Goal: Browse casually: Explore the website without a specific task or goal

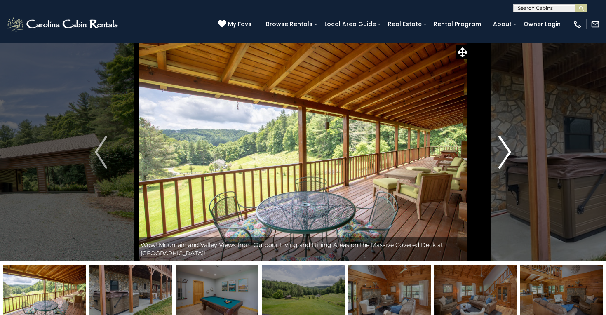
click at [506, 160] on img "Next" at bounding box center [505, 152] width 12 height 33
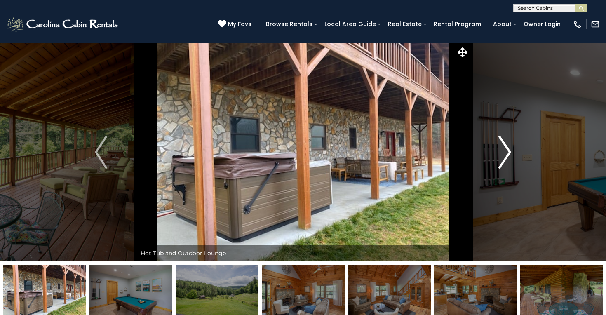
click at [506, 160] on img "Next" at bounding box center [505, 152] width 12 height 33
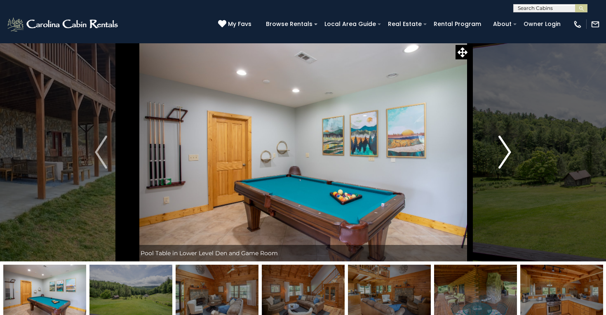
click at [506, 160] on img "Next" at bounding box center [505, 152] width 12 height 33
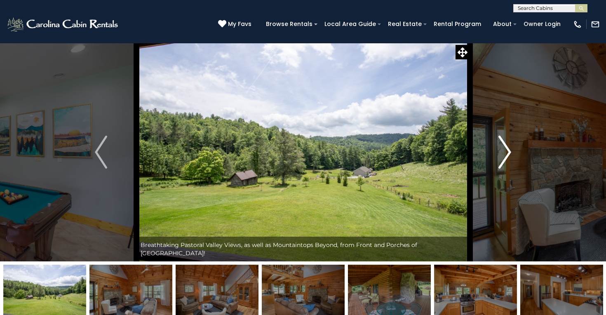
click at [506, 160] on img "Next" at bounding box center [505, 152] width 12 height 33
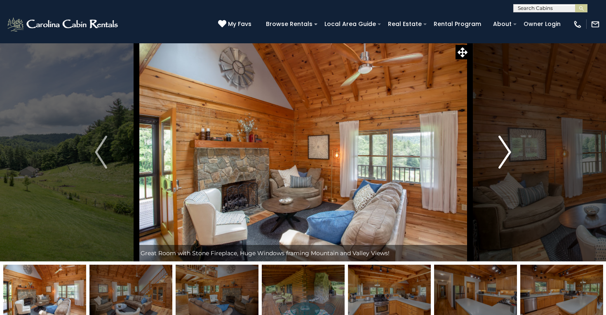
click at [506, 160] on img "Next" at bounding box center [505, 152] width 12 height 33
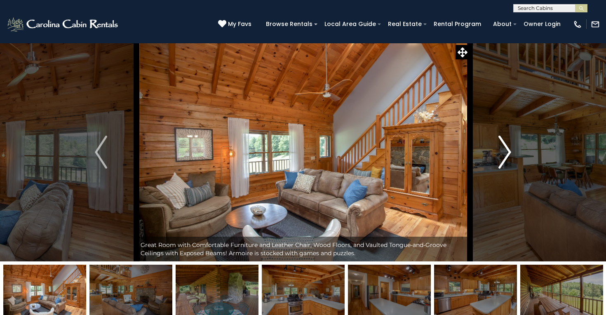
click at [506, 160] on img "Next" at bounding box center [505, 152] width 12 height 33
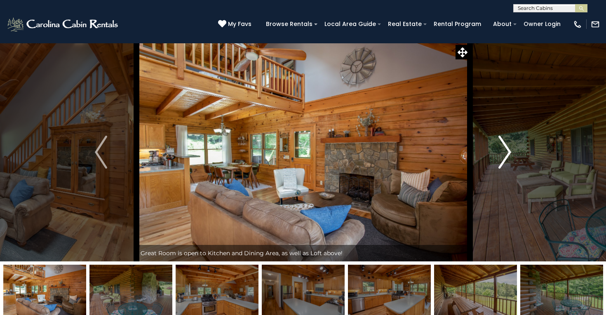
click at [506, 160] on img "Next" at bounding box center [505, 152] width 12 height 33
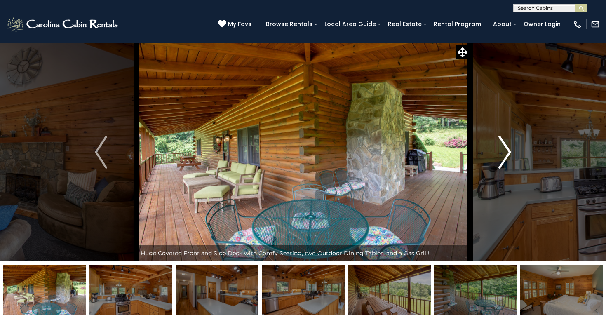
click at [506, 160] on img "Next" at bounding box center [505, 152] width 12 height 33
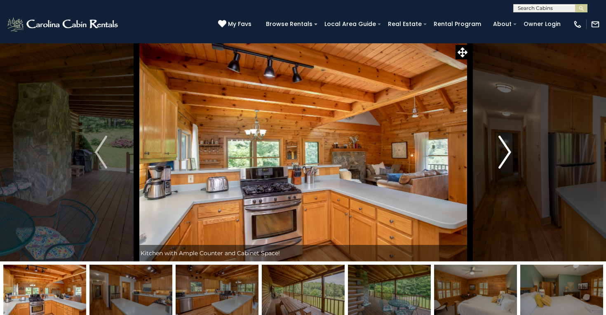
click at [506, 160] on img "Next" at bounding box center [505, 152] width 12 height 33
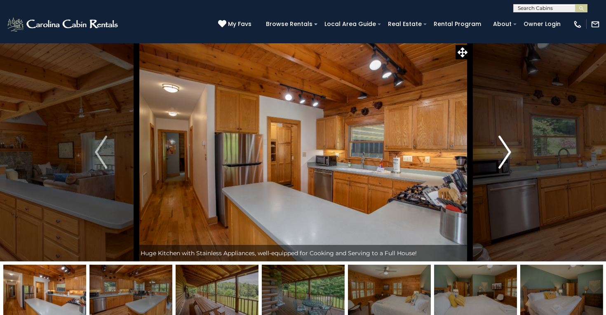
click at [506, 160] on img "Next" at bounding box center [505, 152] width 12 height 33
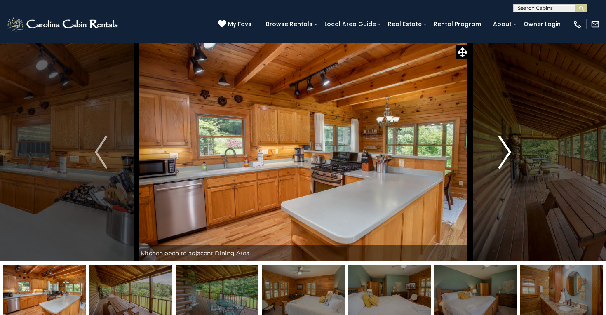
click at [506, 160] on img "Next" at bounding box center [505, 152] width 12 height 33
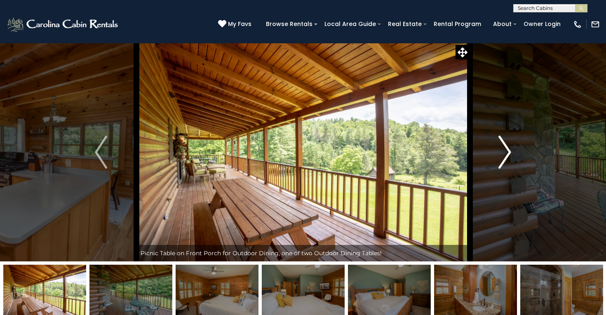
click at [506, 160] on img "Next" at bounding box center [505, 152] width 12 height 33
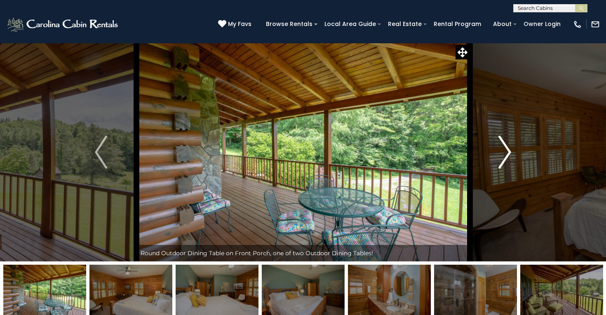
click at [506, 160] on img "Next" at bounding box center [505, 152] width 12 height 33
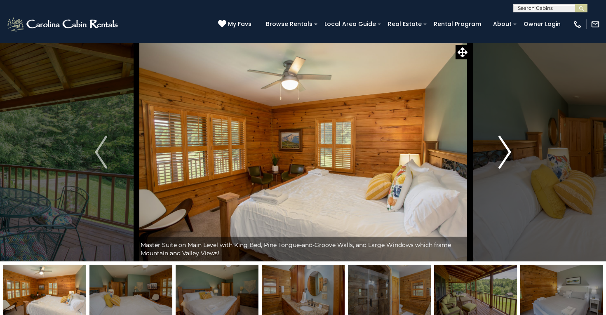
click at [506, 160] on img "Next" at bounding box center [505, 152] width 12 height 33
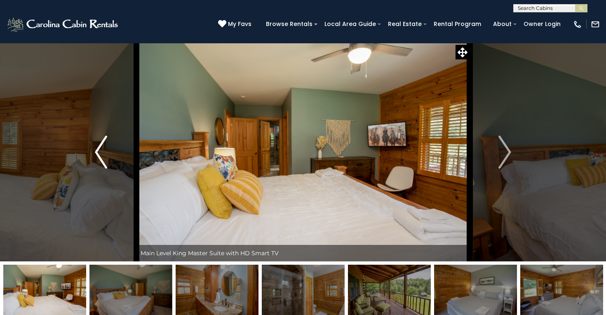
click at [97, 150] on img "Previous" at bounding box center [101, 152] width 12 height 33
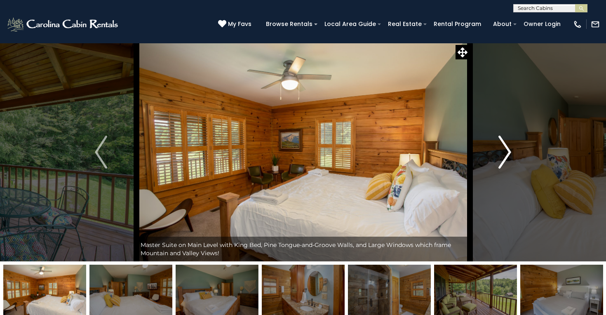
click at [506, 152] on img "Next" at bounding box center [505, 152] width 12 height 33
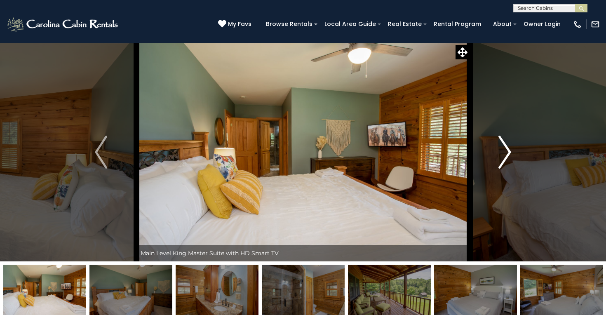
click at [506, 152] on img "Next" at bounding box center [505, 152] width 12 height 33
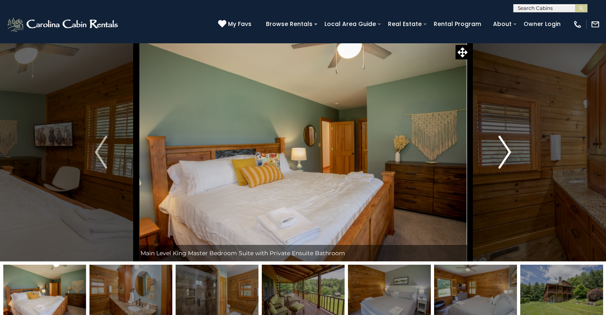
click at [506, 152] on img "Next" at bounding box center [505, 152] width 12 height 33
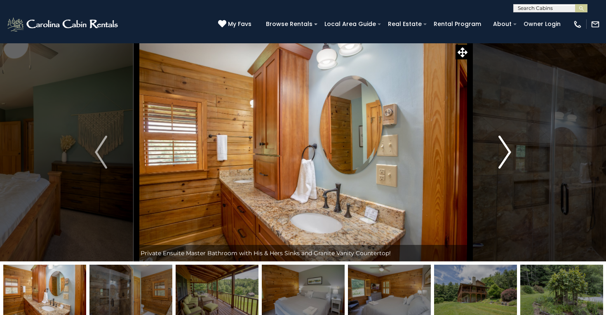
click at [506, 152] on img "Next" at bounding box center [505, 152] width 12 height 33
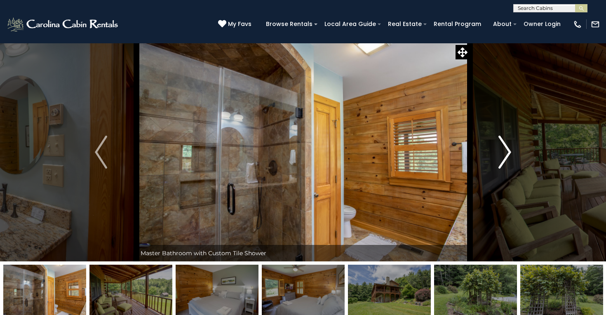
click at [508, 156] on img "Next" at bounding box center [505, 152] width 12 height 33
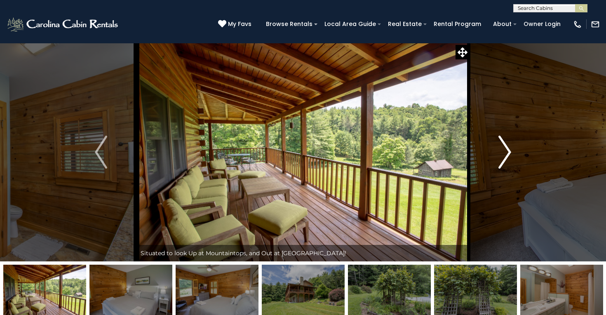
click at [507, 155] on img "Next" at bounding box center [505, 152] width 12 height 33
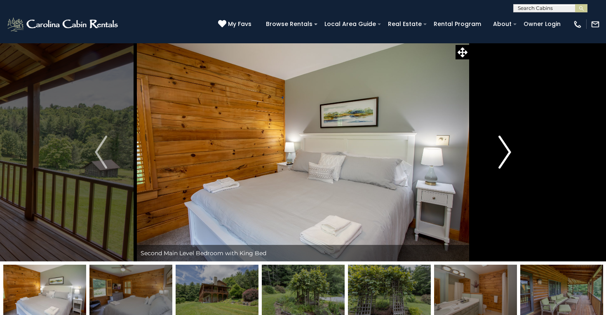
click at [507, 155] on img "Next" at bounding box center [505, 152] width 12 height 33
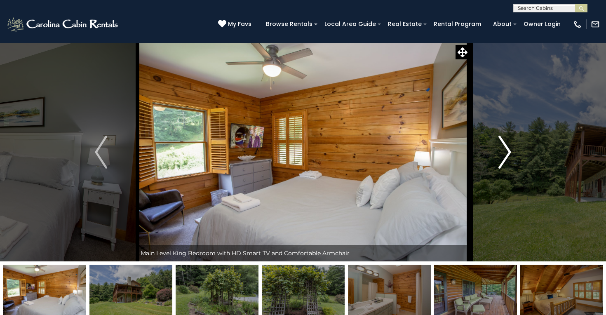
click at [507, 155] on img "Next" at bounding box center [505, 152] width 12 height 33
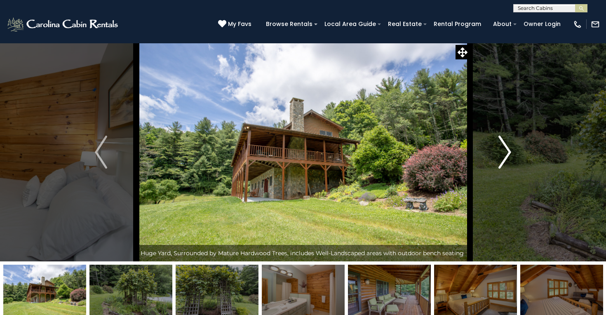
click at [507, 155] on img "Next" at bounding box center [505, 152] width 12 height 33
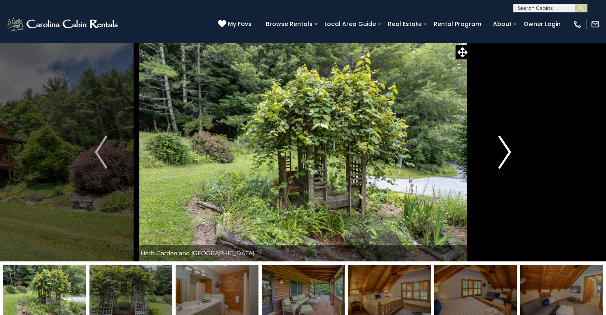
click at [507, 155] on img "Next" at bounding box center [505, 152] width 12 height 33
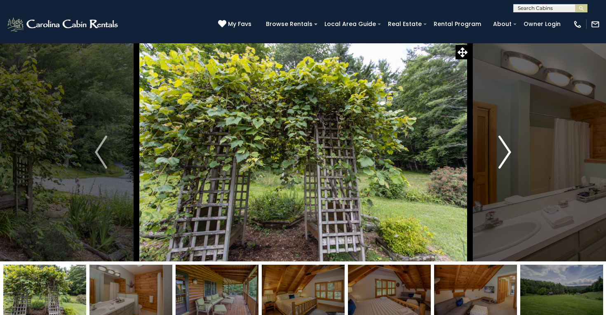
click at [507, 155] on img "Next" at bounding box center [505, 152] width 12 height 33
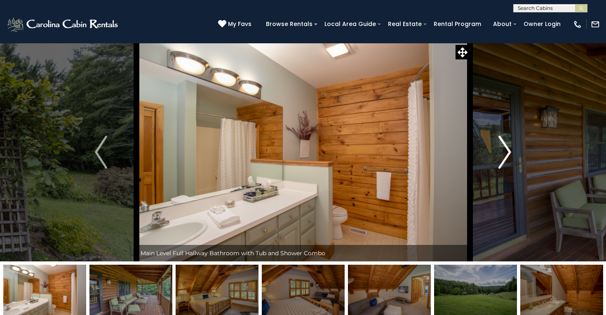
click at [507, 155] on img "Next" at bounding box center [505, 152] width 12 height 33
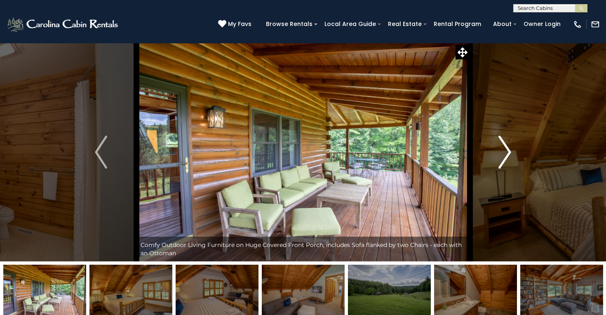
click at [507, 155] on img "Next" at bounding box center [505, 152] width 12 height 33
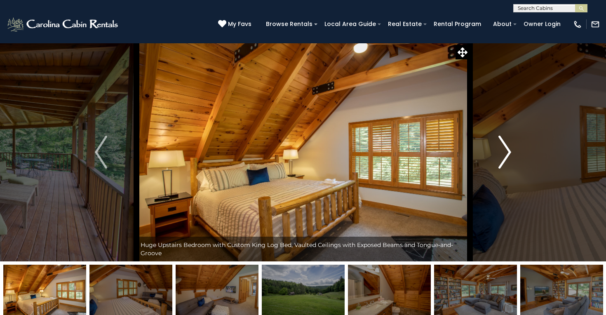
click at [507, 155] on img "Next" at bounding box center [505, 152] width 12 height 33
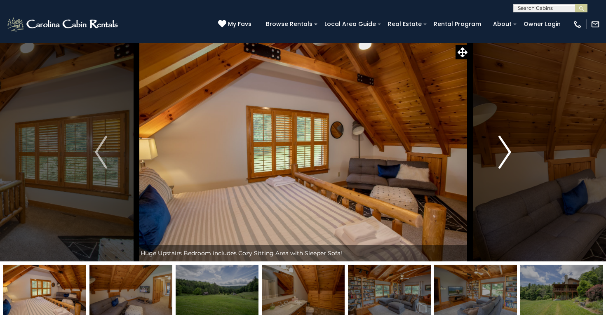
click at [507, 155] on img "Next" at bounding box center [505, 152] width 12 height 33
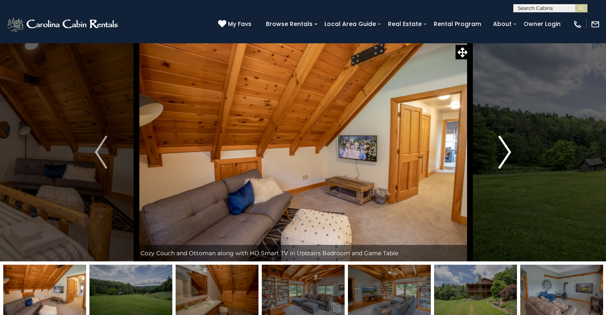
click at [507, 155] on img "Next" at bounding box center [505, 152] width 12 height 33
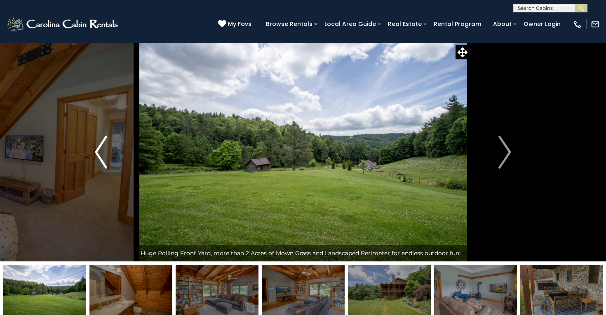
click at [103, 145] on img "Previous" at bounding box center [101, 152] width 12 height 33
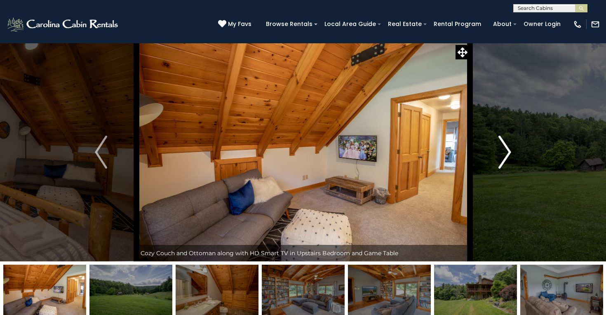
click at [503, 154] on img "Next" at bounding box center [505, 152] width 12 height 33
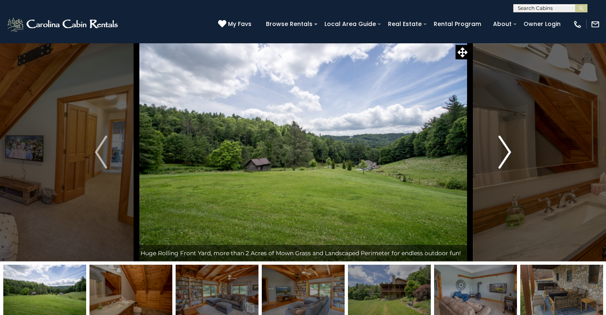
click at [503, 155] on img "Next" at bounding box center [505, 152] width 12 height 33
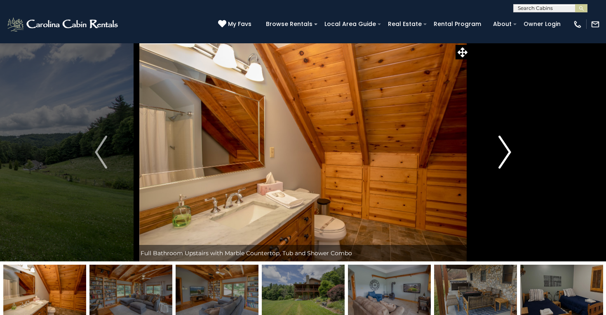
click at [503, 155] on img "Next" at bounding box center [505, 152] width 12 height 33
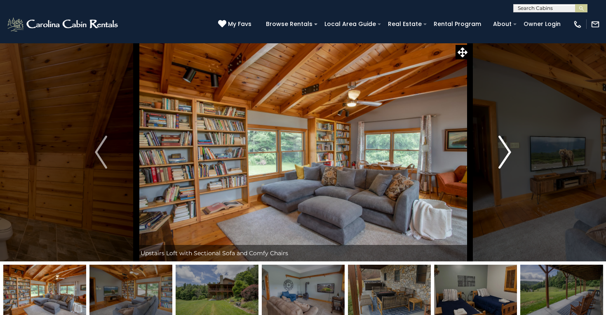
click at [503, 155] on img "Next" at bounding box center [505, 152] width 12 height 33
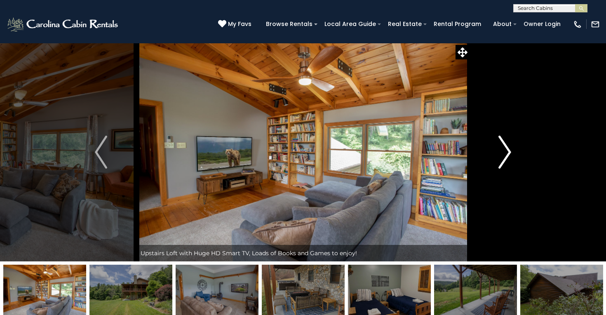
click at [503, 155] on img "Next" at bounding box center [505, 152] width 12 height 33
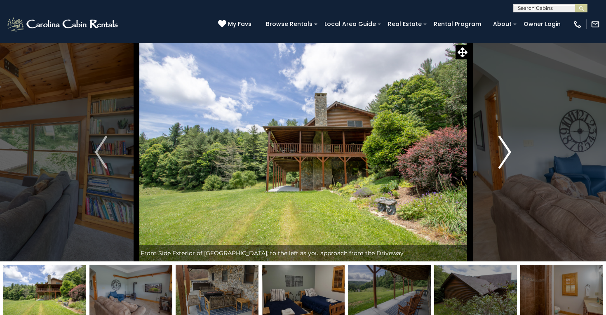
click at [503, 155] on img "Next" at bounding box center [505, 152] width 12 height 33
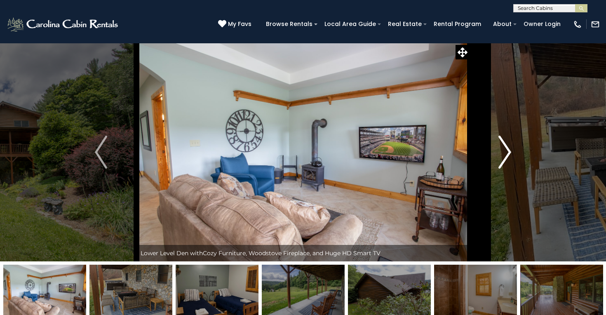
click at [503, 155] on img "Next" at bounding box center [505, 152] width 12 height 33
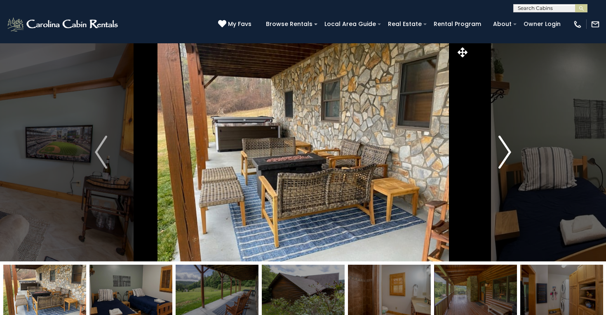
click at [503, 155] on img "Next" at bounding box center [505, 152] width 12 height 33
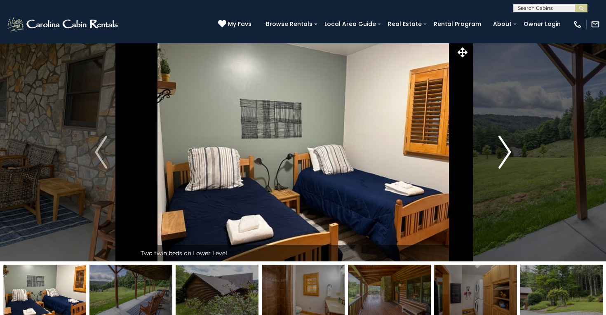
click at [503, 155] on img "Next" at bounding box center [505, 152] width 12 height 33
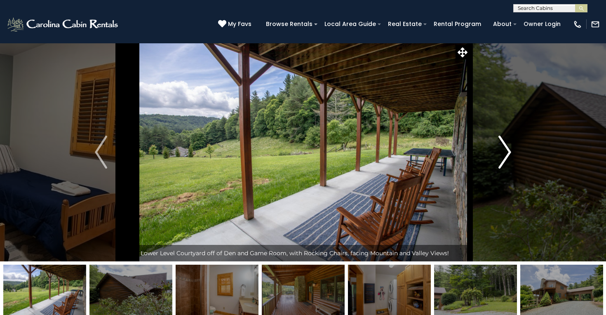
click at [503, 155] on img "Next" at bounding box center [505, 152] width 12 height 33
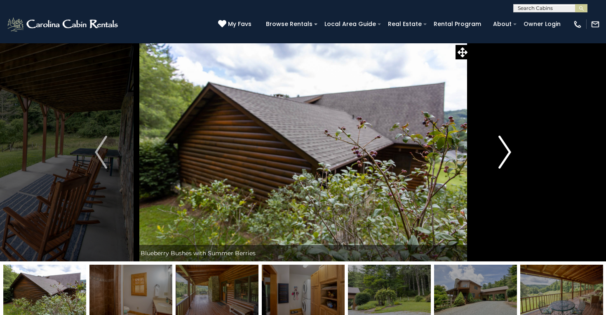
click at [503, 155] on img "Next" at bounding box center [505, 152] width 12 height 33
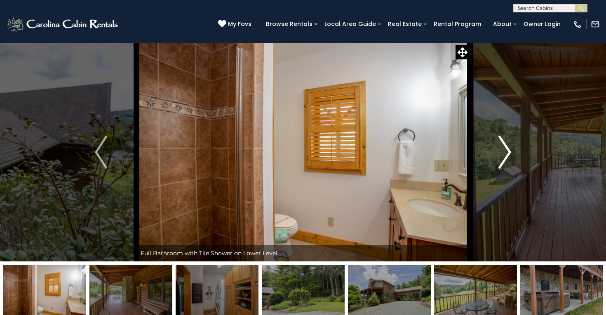
click at [503, 155] on img "Next" at bounding box center [505, 152] width 12 height 33
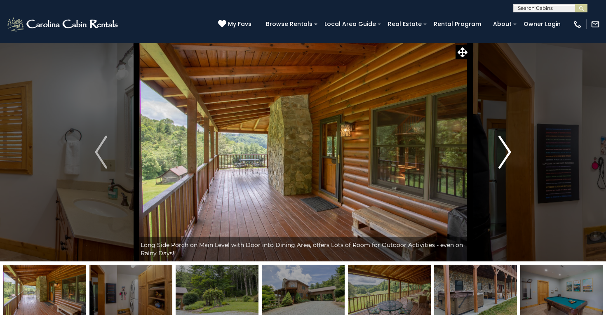
click at [503, 155] on img "Next" at bounding box center [505, 152] width 12 height 33
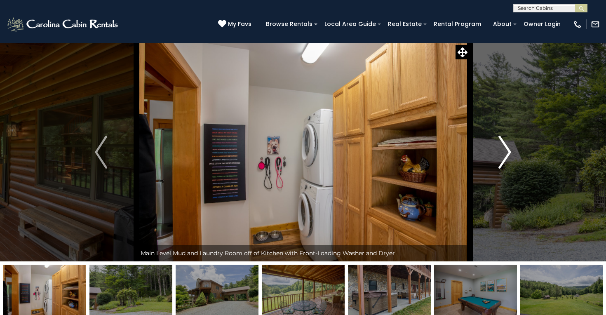
click at [503, 155] on img "Next" at bounding box center [505, 152] width 12 height 33
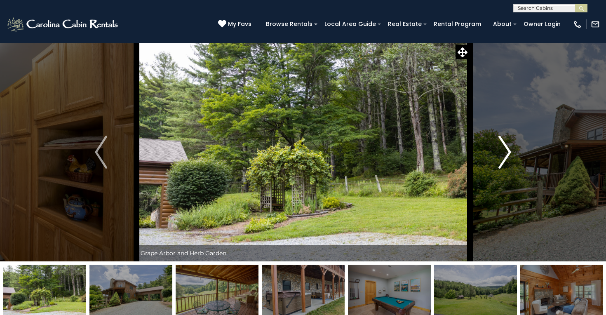
click at [503, 155] on img "Next" at bounding box center [505, 152] width 12 height 33
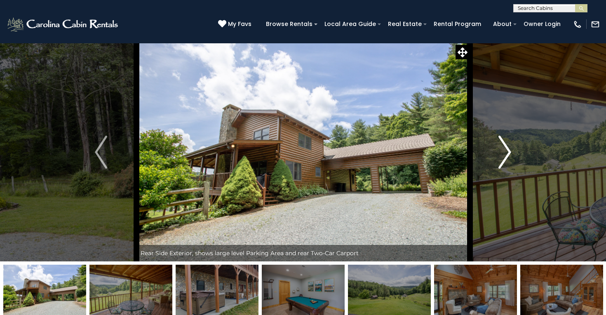
click at [503, 155] on img "Next" at bounding box center [505, 152] width 12 height 33
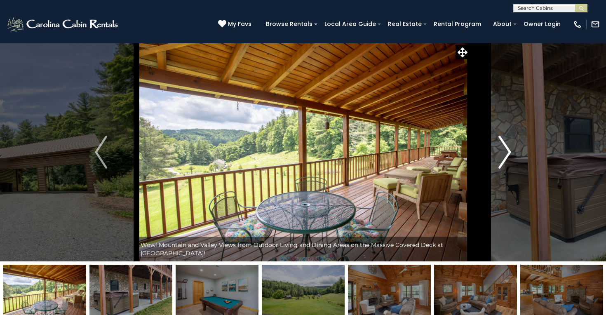
click at [503, 155] on img "Next" at bounding box center [505, 152] width 12 height 33
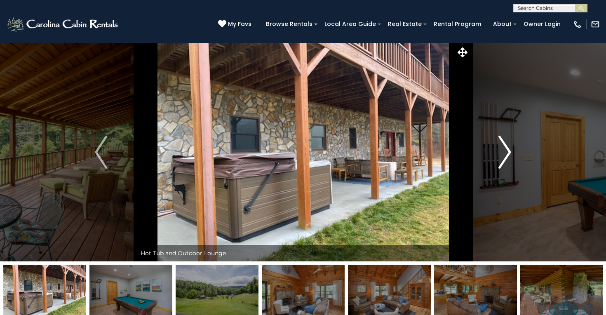
click at [503, 155] on img "Next" at bounding box center [505, 152] width 12 height 33
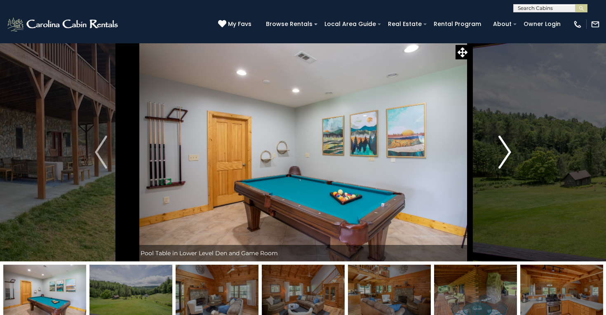
click at [503, 155] on img "Next" at bounding box center [505, 152] width 12 height 33
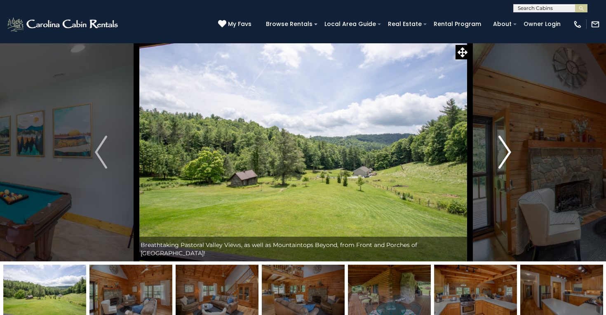
click at [503, 155] on img "Next" at bounding box center [505, 152] width 12 height 33
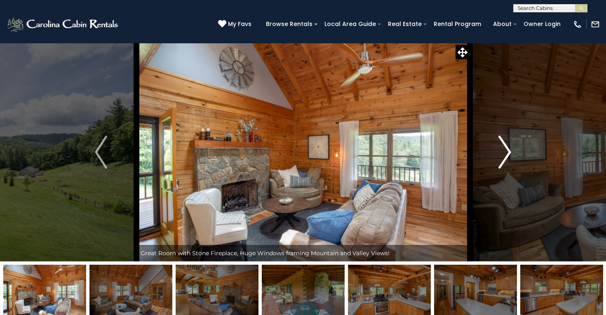
click at [503, 155] on img "Next" at bounding box center [505, 152] width 12 height 33
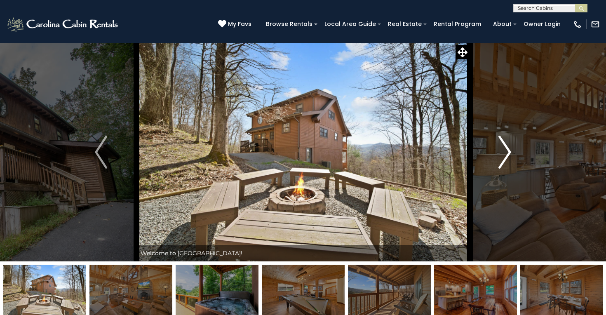
click at [498, 147] on button "Next" at bounding box center [505, 152] width 71 height 219
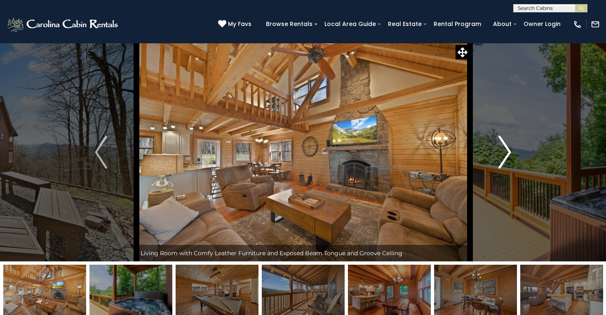
click at [497, 147] on button "Next" at bounding box center [505, 152] width 71 height 219
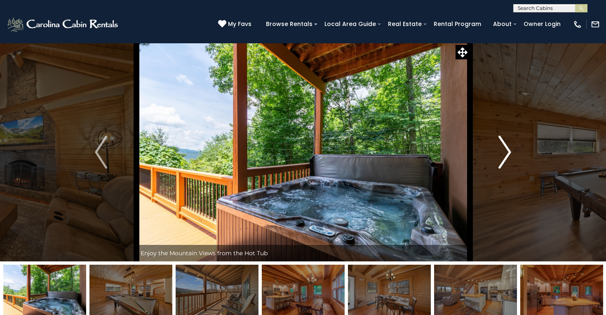
click at [497, 147] on button "Next" at bounding box center [505, 152] width 71 height 219
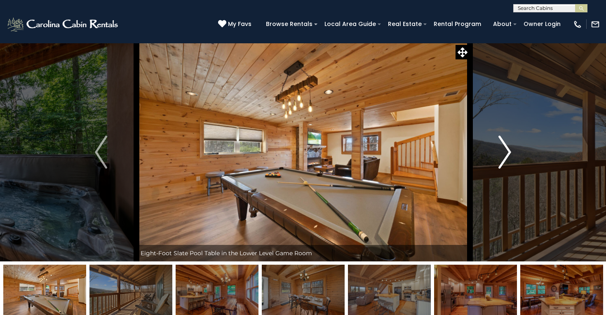
click at [497, 147] on button "Next" at bounding box center [505, 152] width 71 height 219
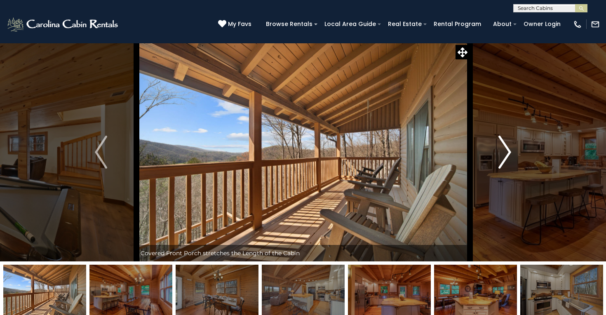
click at [497, 148] on button "Next" at bounding box center [505, 152] width 71 height 219
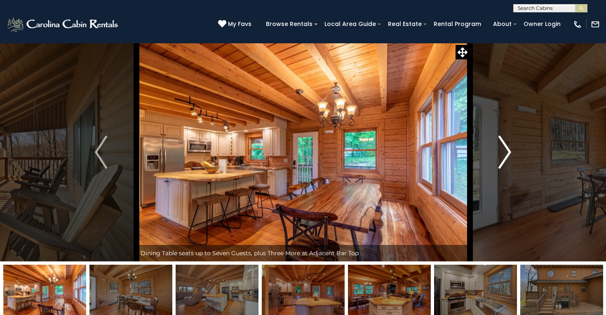
click at [497, 148] on button "Next" at bounding box center [505, 152] width 71 height 219
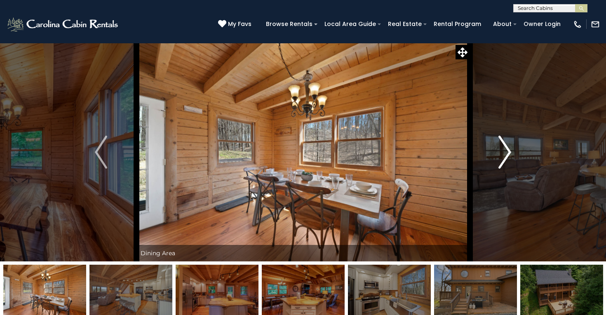
click at [497, 148] on button "Next" at bounding box center [505, 152] width 71 height 219
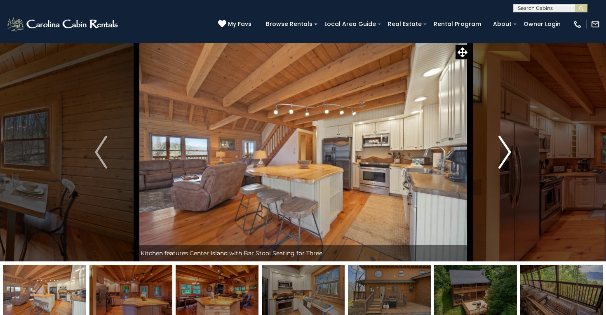
click at [497, 148] on button "Next" at bounding box center [505, 152] width 71 height 219
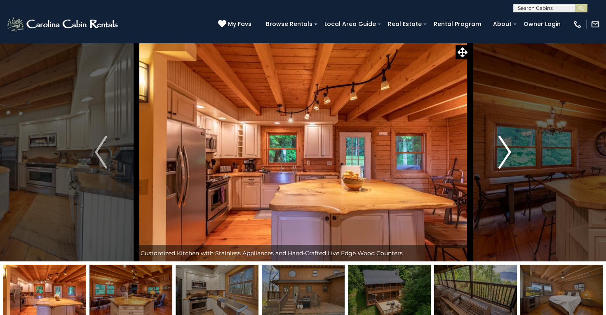
click at [497, 148] on button "Next" at bounding box center [505, 152] width 71 height 219
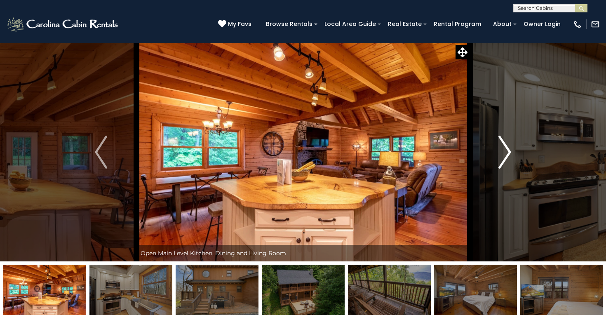
click at [497, 148] on button "Next" at bounding box center [505, 152] width 71 height 219
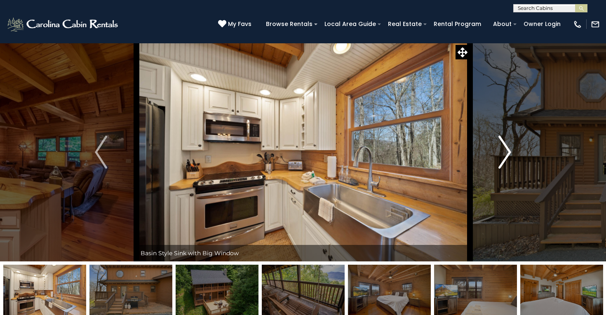
click at [497, 148] on button "Next" at bounding box center [505, 152] width 71 height 219
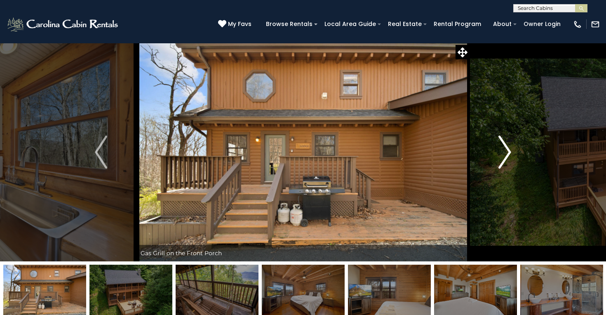
click at [497, 148] on button "Next" at bounding box center [505, 152] width 71 height 219
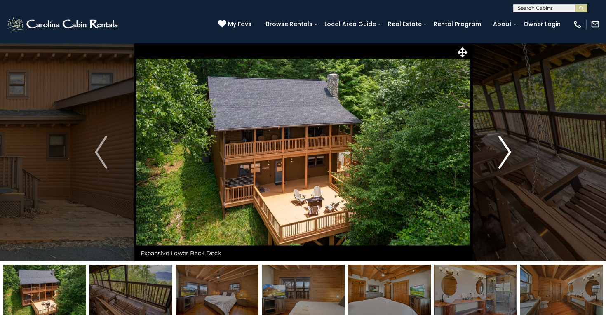
click at [497, 148] on button "Next" at bounding box center [505, 152] width 71 height 219
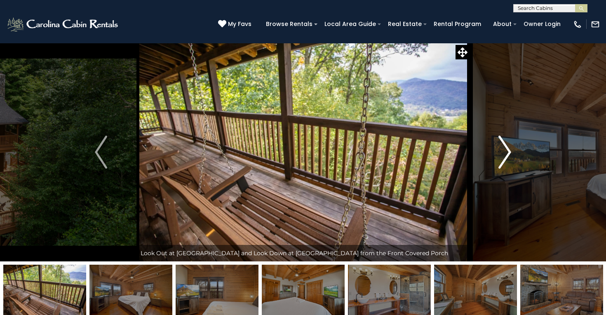
click at [497, 148] on button "Next" at bounding box center [505, 152] width 71 height 219
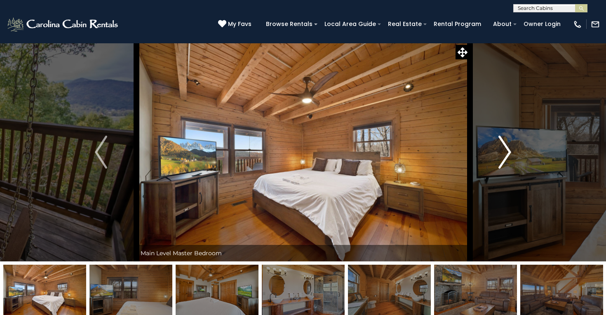
click at [497, 148] on button "Next" at bounding box center [505, 152] width 71 height 219
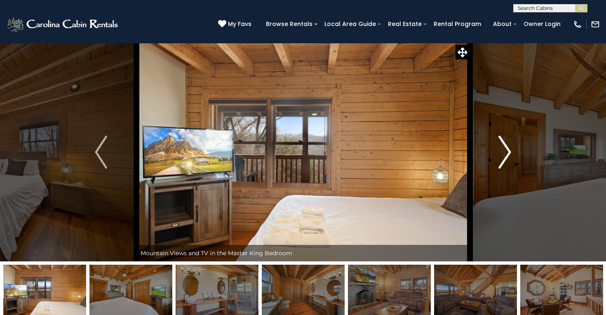
click at [497, 148] on button "Next" at bounding box center [505, 152] width 71 height 219
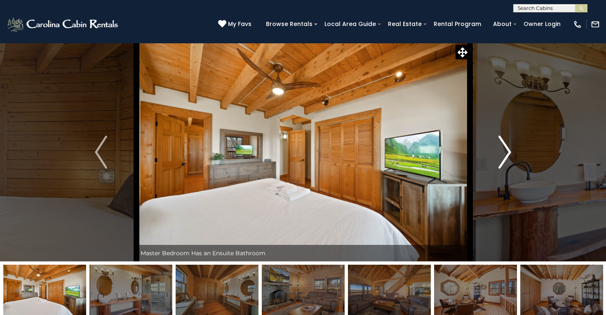
click at [497, 148] on button "Next" at bounding box center [505, 152] width 71 height 219
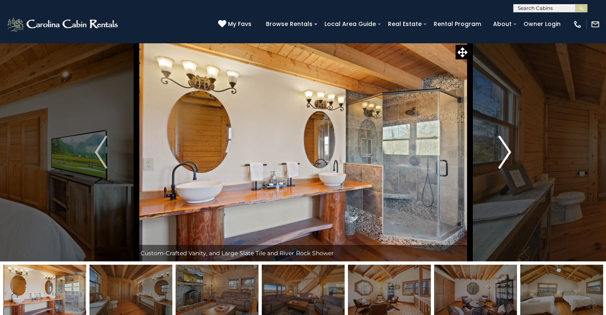
click at [497, 148] on button "Next" at bounding box center [505, 152] width 71 height 219
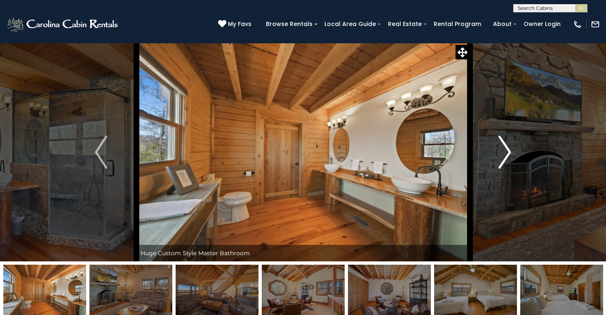
click at [497, 148] on button "Next" at bounding box center [505, 152] width 71 height 219
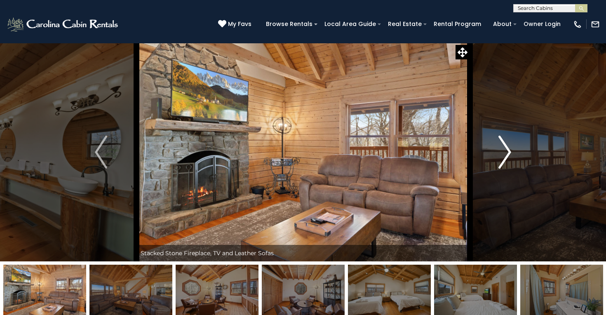
click at [497, 148] on button "Next" at bounding box center [505, 152] width 71 height 219
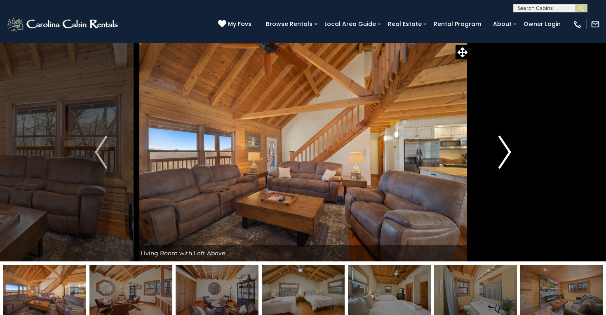
click at [497, 148] on button "Next" at bounding box center [505, 152] width 71 height 219
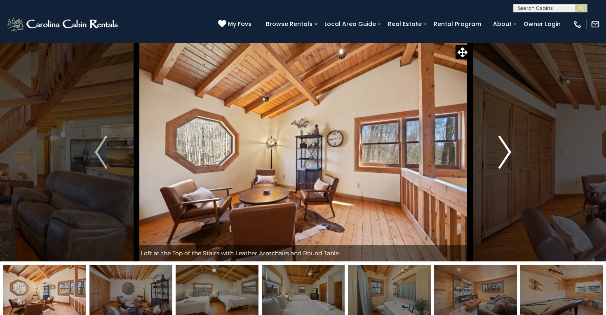
click at [497, 148] on button "Next" at bounding box center [505, 152] width 71 height 219
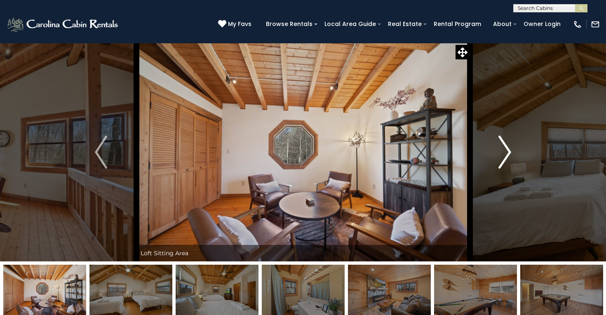
click at [497, 148] on button "Next" at bounding box center [505, 152] width 71 height 219
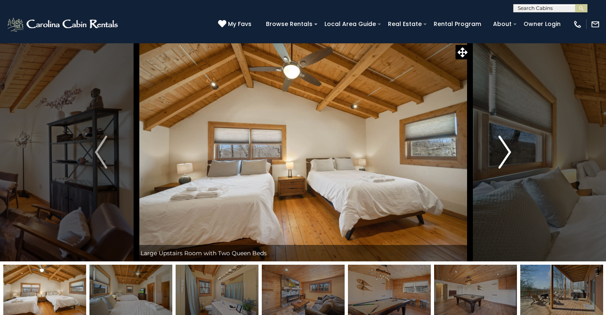
click at [497, 148] on button "Next" at bounding box center [505, 152] width 71 height 219
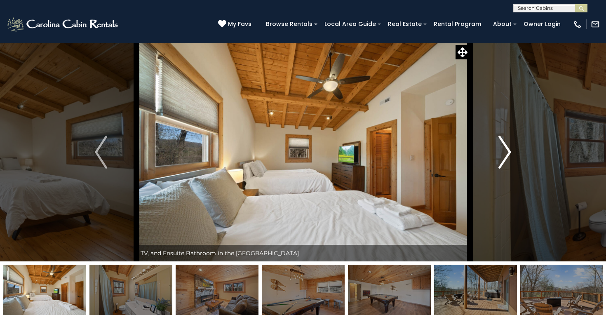
click at [497, 148] on button "Next" at bounding box center [505, 152] width 71 height 219
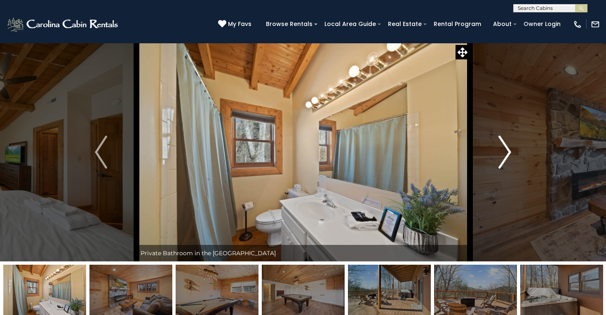
click at [497, 148] on button "Next" at bounding box center [505, 152] width 71 height 219
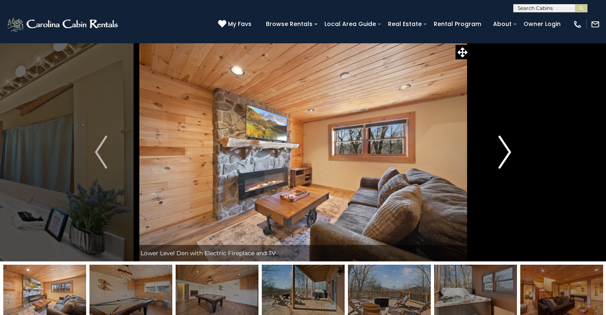
click at [497, 148] on button "Next" at bounding box center [505, 152] width 71 height 219
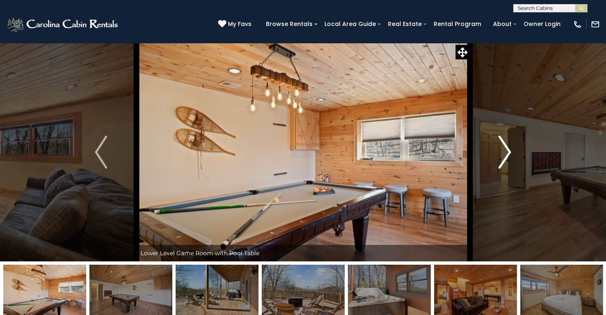
click at [497, 148] on button "Next" at bounding box center [505, 152] width 71 height 219
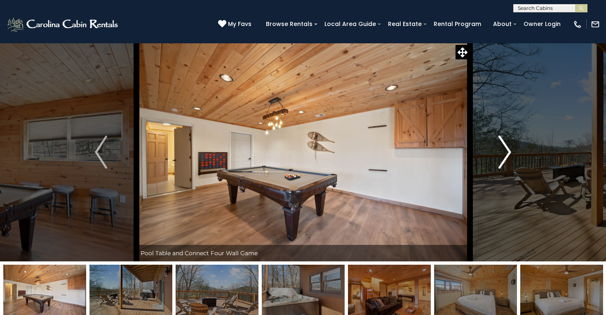
click at [497, 148] on button "Next" at bounding box center [505, 152] width 71 height 219
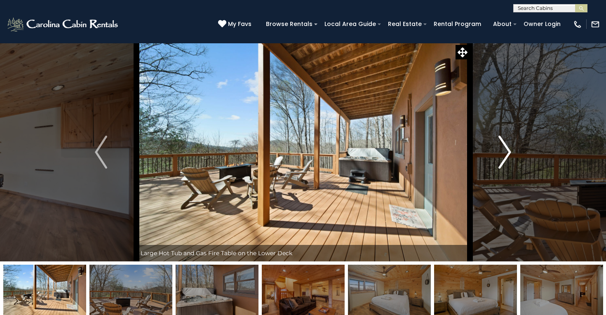
click at [497, 148] on button "Next" at bounding box center [505, 152] width 71 height 219
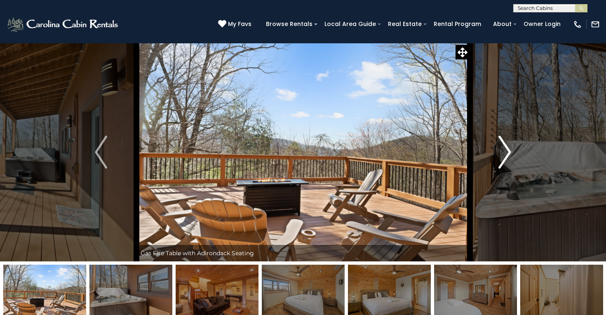
click at [497, 148] on button "Next" at bounding box center [505, 152] width 71 height 219
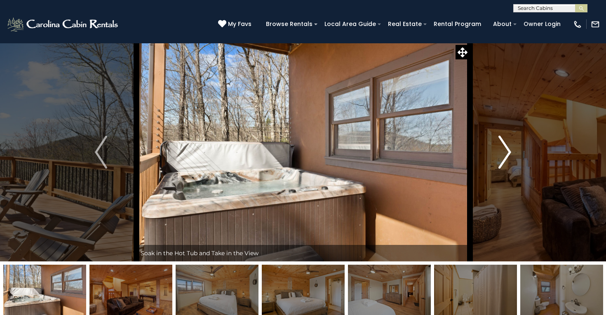
click at [497, 148] on button "Next" at bounding box center [505, 152] width 71 height 219
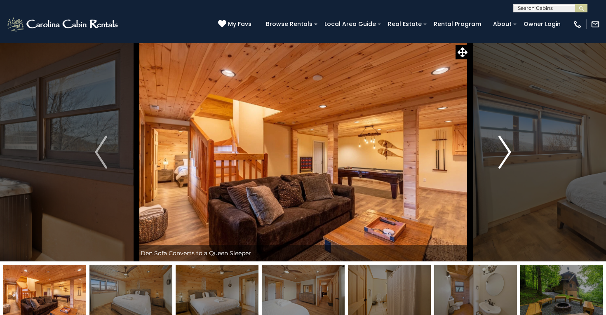
click at [497, 148] on button "Next" at bounding box center [505, 152] width 71 height 219
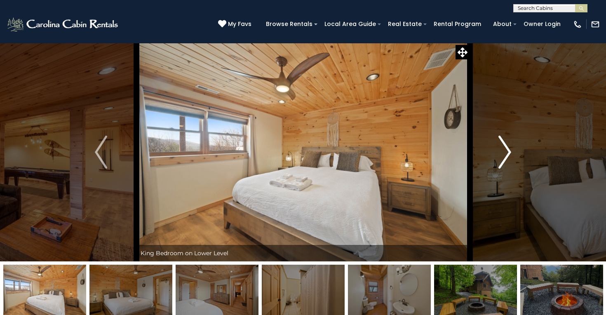
click at [497, 148] on button "Next" at bounding box center [505, 152] width 71 height 219
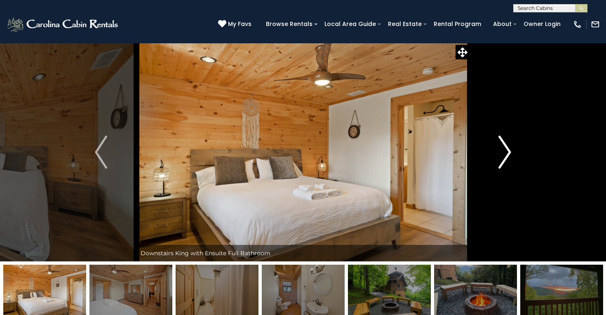
click at [497, 148] on button "Next" at bounding box center [505, 152] width 71 height 219
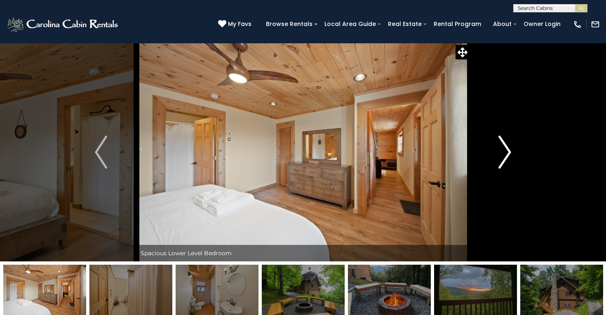
click at [497, 148] on button "Next" at bounding box center [505, 152] width 71 height 219
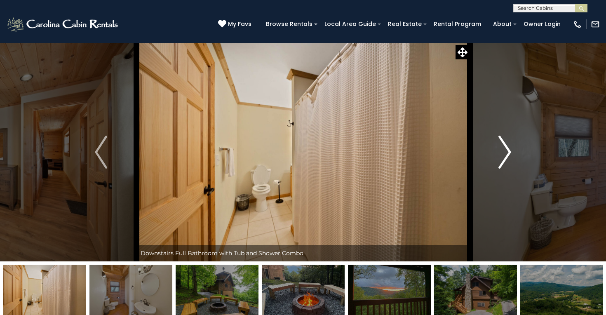
click at [497, 148] on button "Next" at bounding box center [505, 152] width 71 height 219
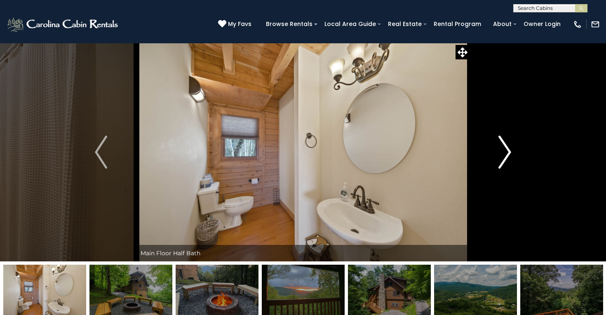
click at [497, 148] on button "Next" at bounding box center [505, 152] width 71 height 219
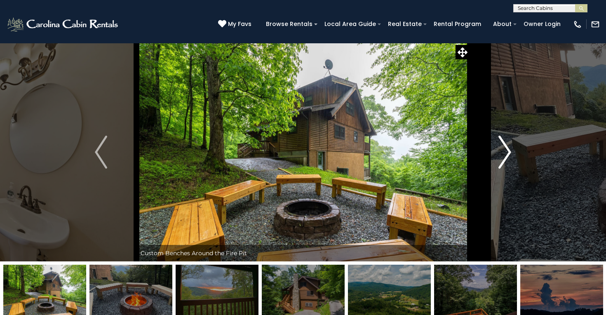
click at [497, 148] on button "Next" at bounding box center [505, 152] width 71 height 219
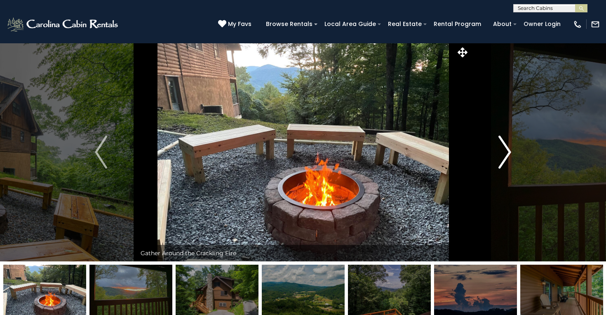
click at [497, 147] on button "Next" at bounding box center [505, 152] width 71 height 219
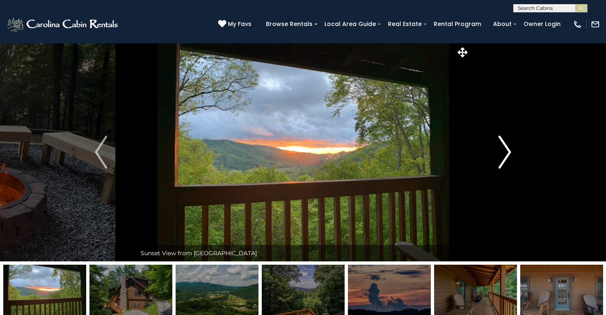
click at [497, 147] on button "Next" at bounding box center [505, 152] width 71 height 219
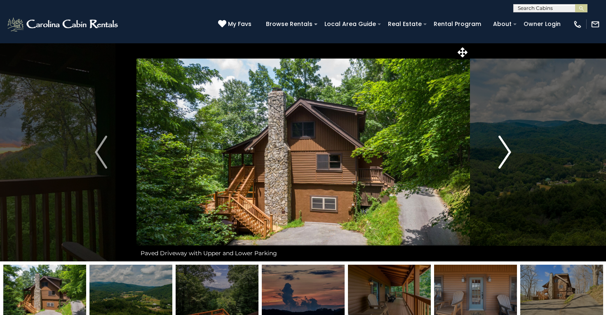
click at [497, 147] on button "Next" at bounding box center [505, 152] width 71 height 219
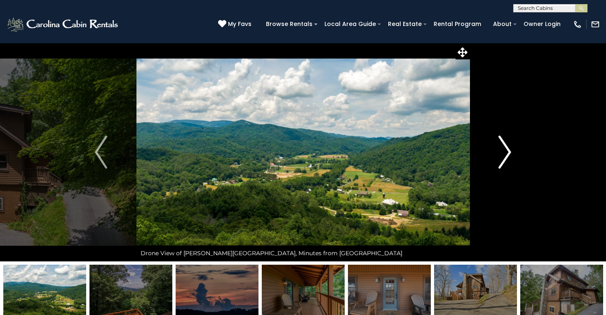
click at [497, 147] on button "Next" at bounding box center [505, 152] width 71 height 219
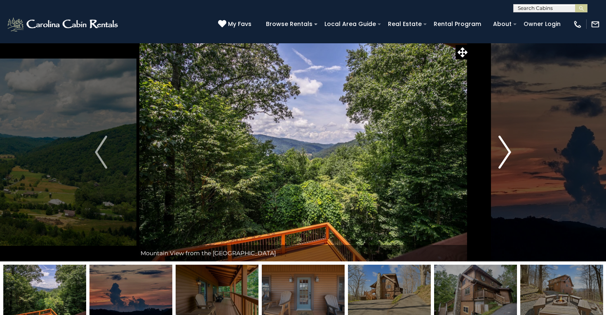
click at [497, 147] on button "Next" at bounding box center [505, 152] width 71 height 219
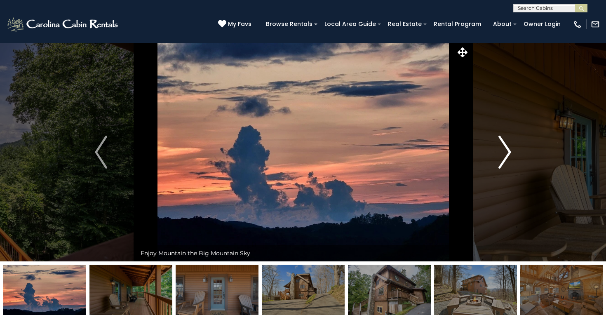
click at [497, 148] on button "Next" at bounding box center [505, 152] width 71 height 219
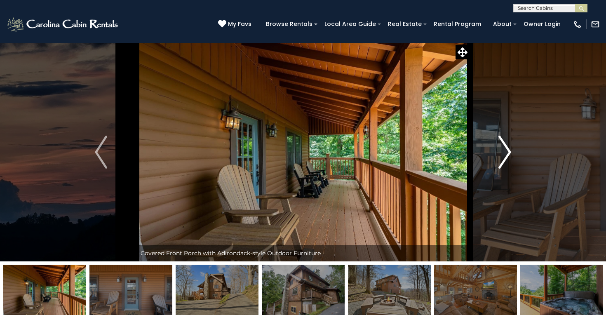
click at [497, 148] on button "Next" at bounding box center [505, 152] width 71 height 219
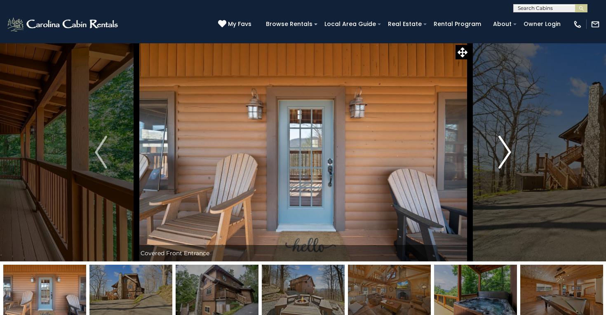
click at [497, 148] on button "Next" at bounding box center [505, 152] width 71 height 219
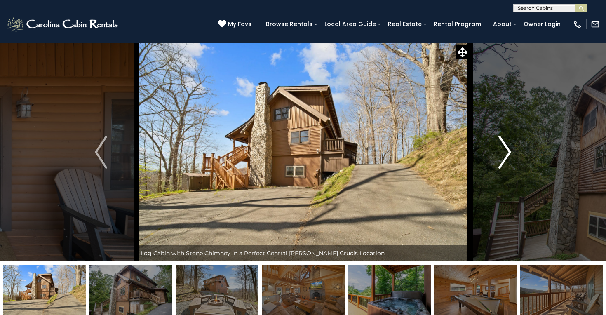
click at [499, 146] on img "Next" at bounding box center [505, 152] width 12 height 33
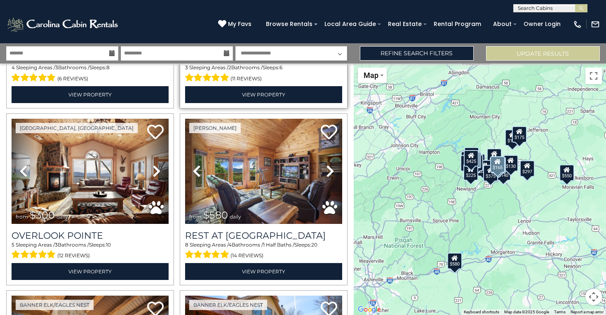
scroll to position [333, 0]
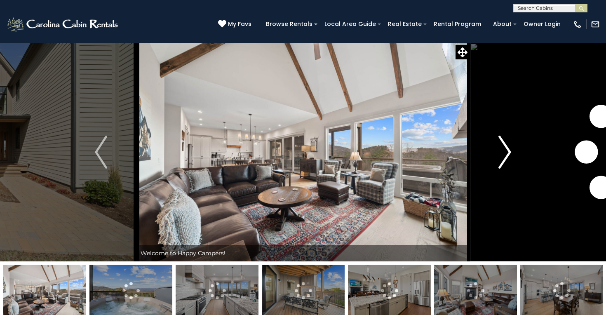
click at [507, 173] on button "Next" at bounding box center [505, 152] width 71 height 219
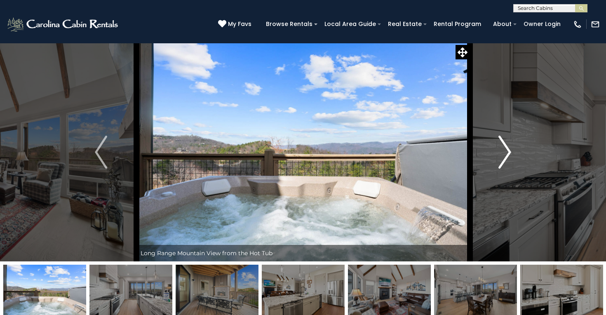
click at [505, 174] on button "Next" at bounding box center [505, 152] width 71 height 219
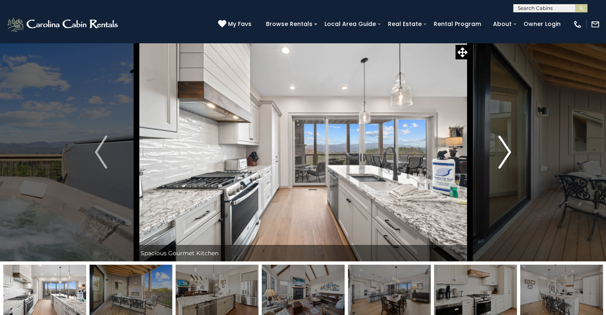
click at [505, 174] on button "Next" at bounding box center [505, 152] width 71 height 219
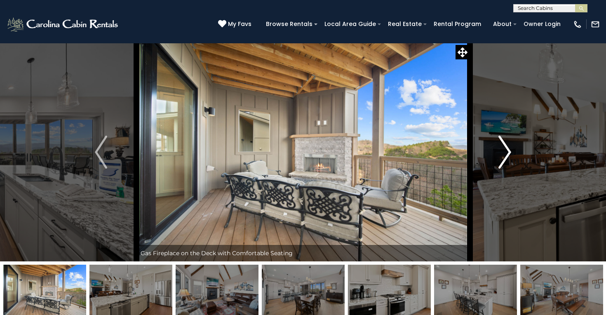
click at [505, 174] on button "Next" at bounding box center [505, 152] width 71 height 219
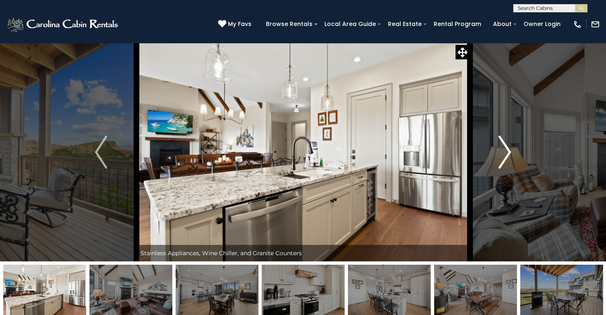
click at [505, 174] on button "Next" at bounding box center [505, 152] width 71 height 219
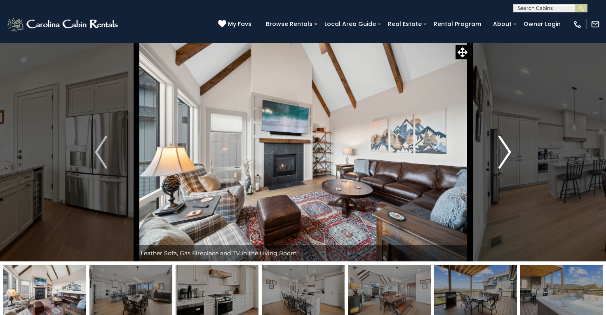
click at [505, 174] on button "Next" at bounding box center [505, 152] width 71 height 219
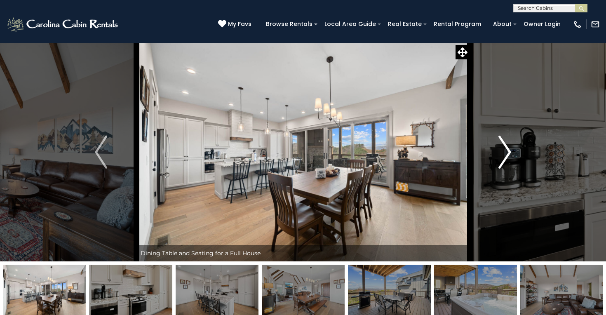
click at [505, 174] on button "Next" at bounding box center [505, 152] width 71 height 219
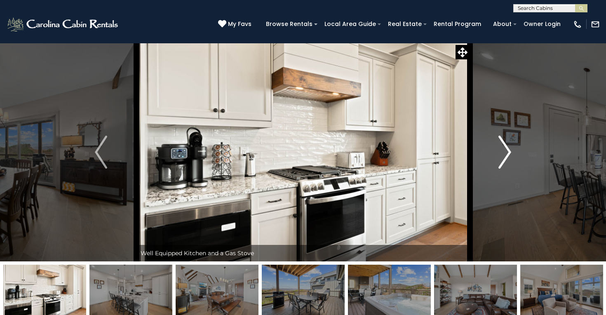
click at [505, 174] on button "Next" at bounding box center [505, 152] width 71 height 219
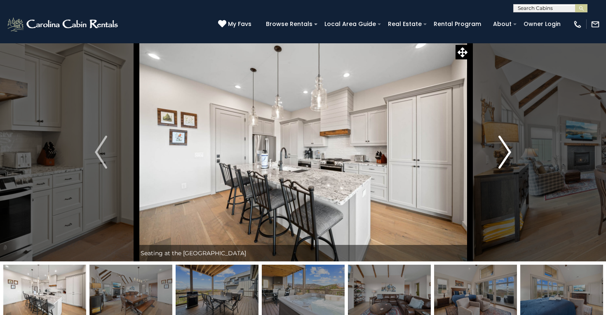
click at [505, 174] on button "Next" at bounding box center [505, 152] width 71 height 219
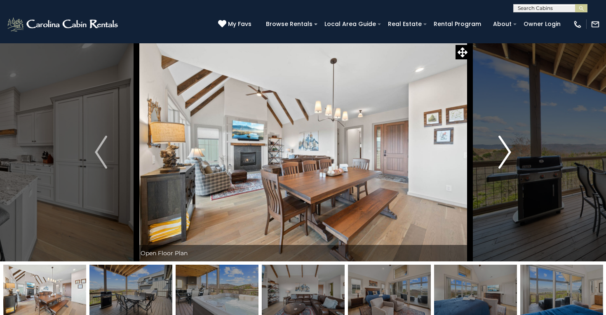
click at [505, 174] on button "Next" at bounding box center [505, 152] width 71 height 219
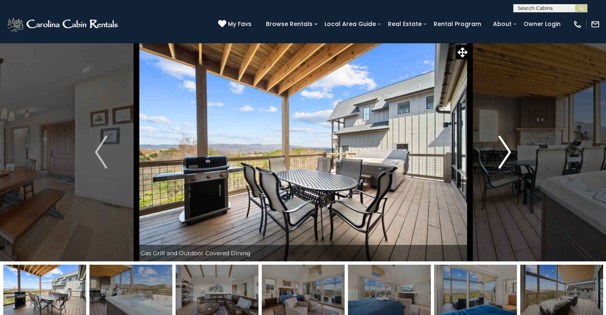
click at [505, 174] on button "Next" at bounding box center [505, 152] width 71 height 219
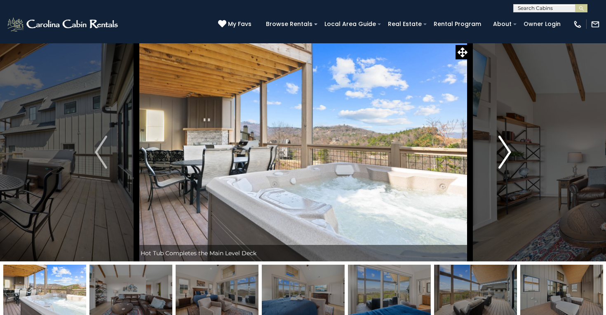
click at [505, 174] on button "Next" at bounding box center [505, 152] width 71 height 219
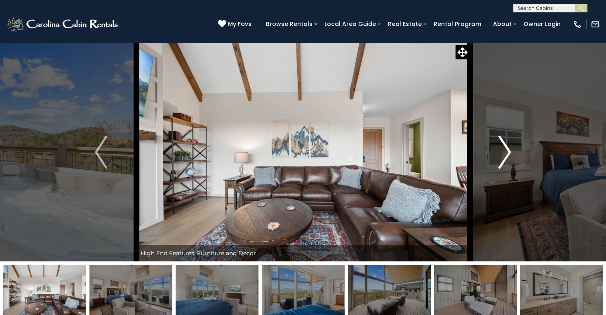
click at [505, 174] on button "Next" at bounding box center [505, 152] width 71 height 219
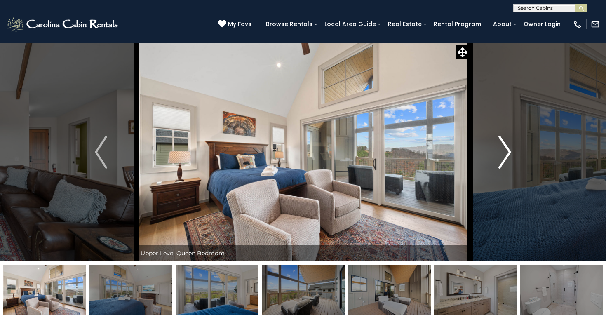
click at [505, 174] on button "Next" at bounding box center [505, 152] width 71 height 219
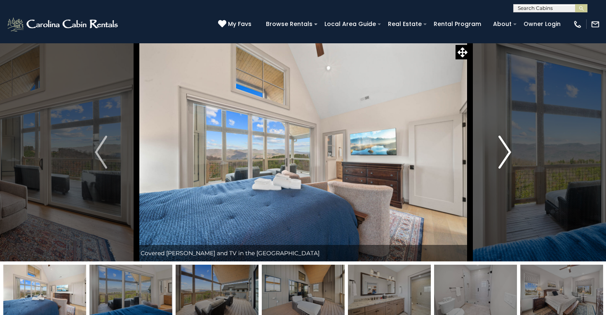
click at [505, 174] on button "Next" at bounding box center [505, 152] width 71 height 219
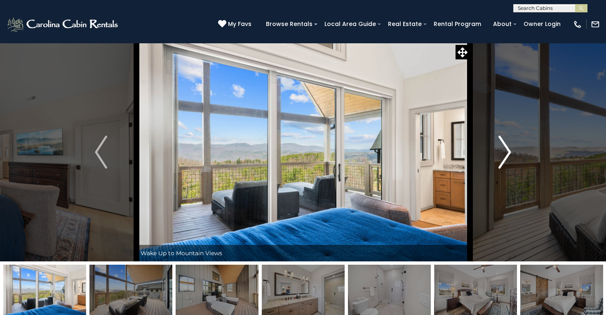
click at [505, 174] on button "Next" at bounding box center [505, 152] width 71 height 219
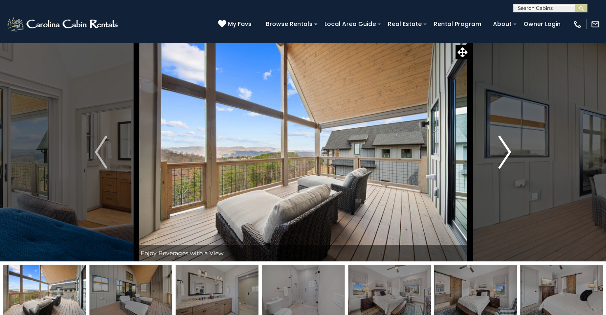
click at [505, 174] on button "Next" at bounding box center [505, 152] width 71 height 219
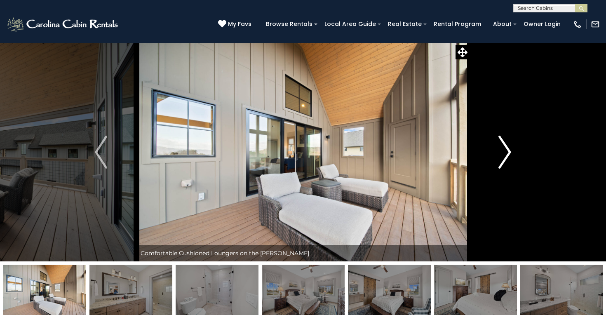
click at [504, 175] on button "Next" at bounding box center [505, 152] width 71 height 219
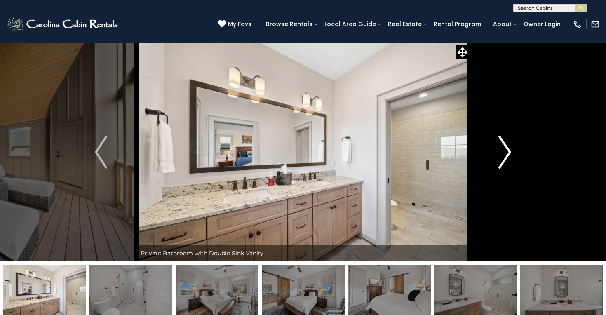
click at [504, 175] on button "Next" at bounding box center [505, 152] width 71 height 219
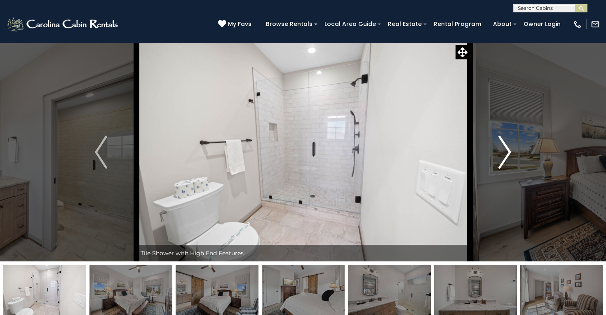
click at [504, 175] on button "Next" at bounding box center [505, 152] width 71 height 219
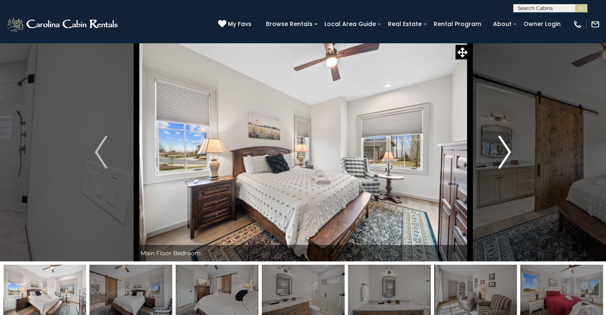
click at [504, 175] on button "Next" at bounding box center [505, 152] width 71 height 219
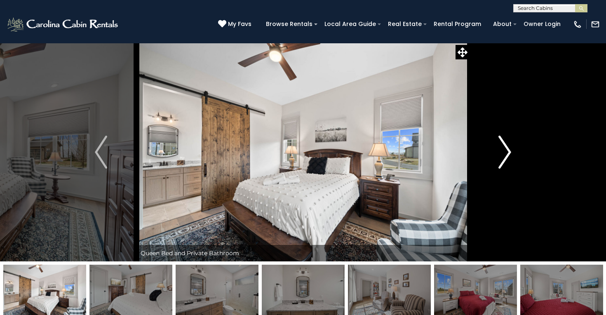
click at [504, 175] on button "Next" at bounding box center [505, 152] width 71 height 219
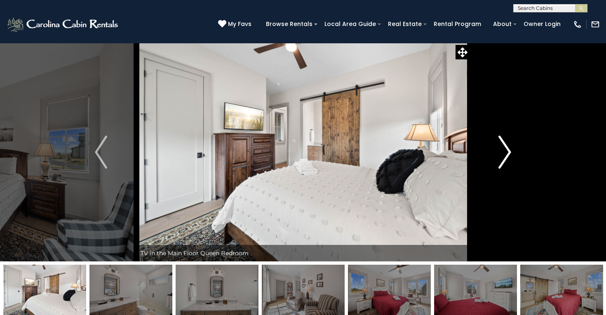
click at [504, 176] on button "Next" at bounding box center [505, 152] width 71 height 219
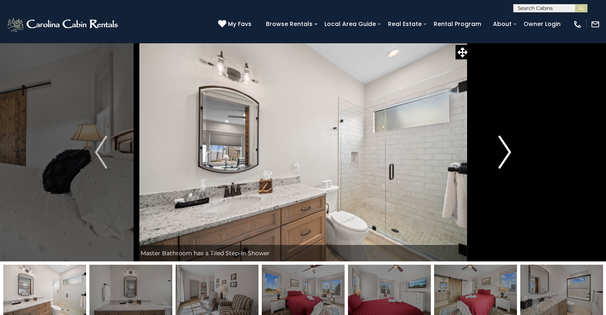
click at [504, 176] on button "Next" at bounding box center [505, 152] width 71 height 219
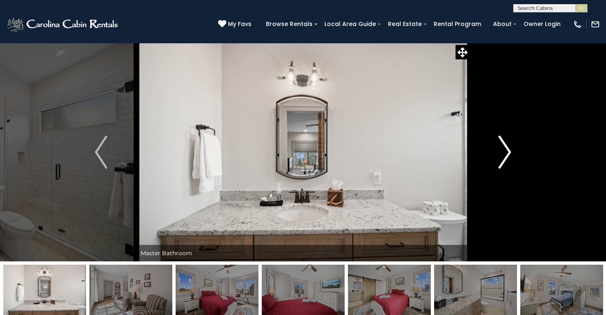
click at [504, 176] on button "Next" at bounding box center [505, 152] width 71 height 219
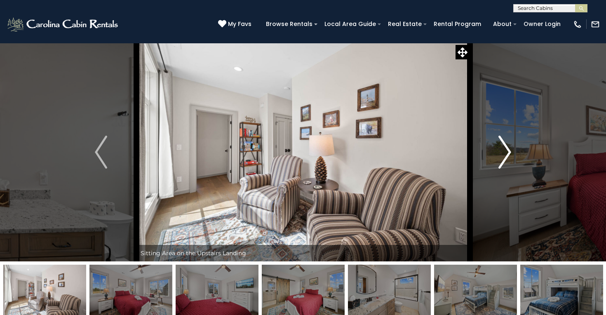
click at [504, 176] on button "Next" at bounding box center [505, 152] width 71 height 219
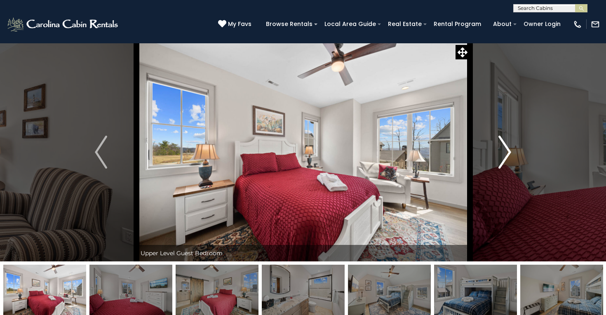
click at [504, 176] on button "Next" at bounding box center [505, 152] width 71 height 219
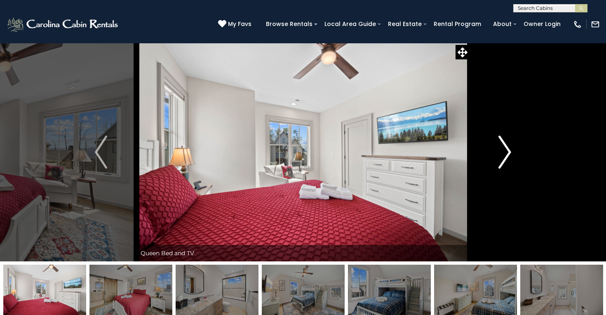
click at [504, 176] on button "Next" at bounding box center [505, 152] width 71 height 219
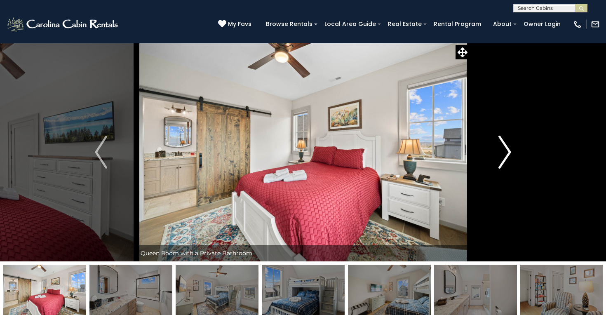
click at [504, 176] on button "Next" at bounding box center [505, 152] width 71 height 219
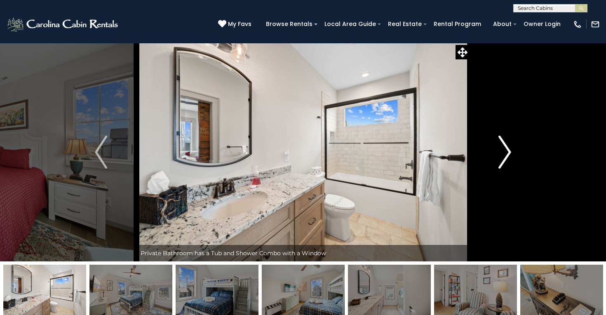
click at [504, 176] on button "Next" at bounding box center [505, 152] width 71 height 219
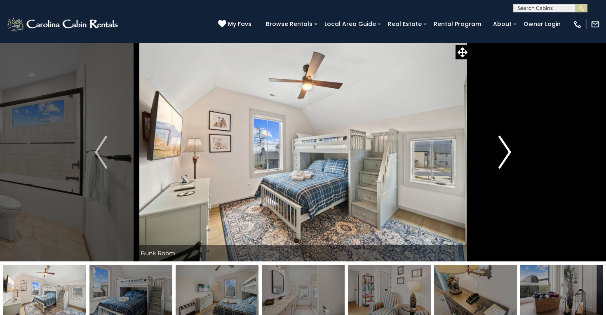
click at [504, 176] on button "Next" at bounding box center [505, 152] width 71 height 219
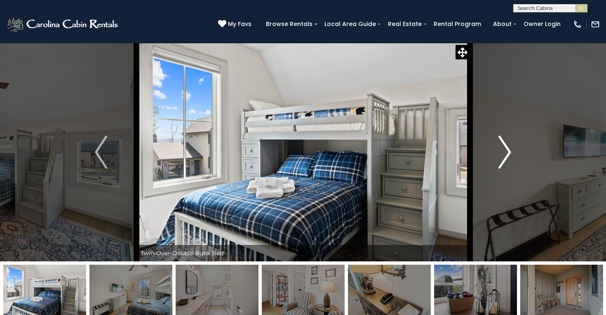
drag, startPoint x: 504, startPoint y: 176, endPoint x: 504, endPoint y: 181, distance: 4.6
click at [503, 180] on button "Next" at bounding box center [505, 152] width 71 height 219
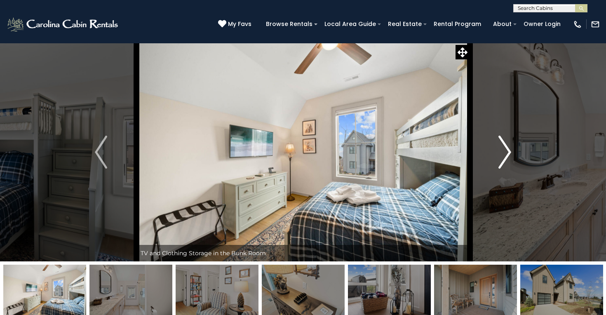
click at [508, 140] on img "Next" at bounding box center [505, 152] width 12 height 33
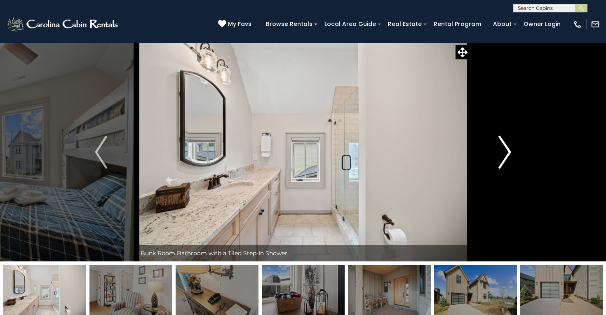
click at [512, 142] on button "Next" at bounding box center [505, 152] width 71 height 219
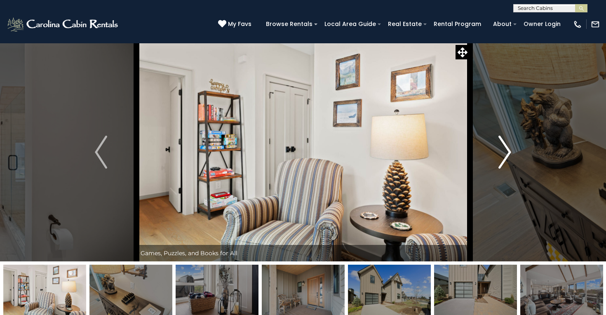
click at [503, 146] on img "Next" at bounding box center [505, 152] width 12 height 33
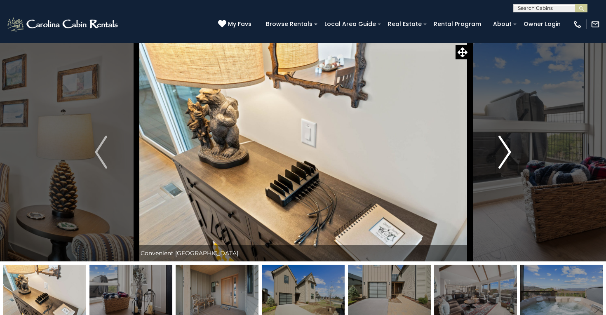
click at [505, 155] on img "Next" at bounding box center [505, 152] width 12 height 33
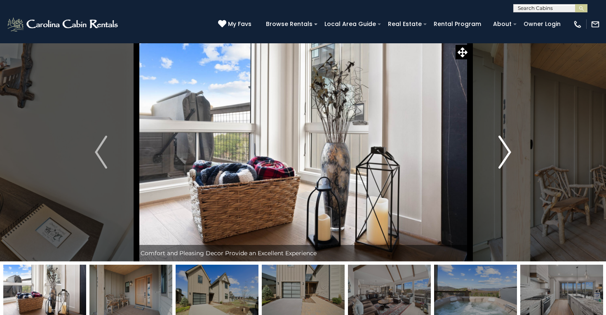
click at [505, 155] on img "Next" at bounding box center [505, 152] width 12 height 33
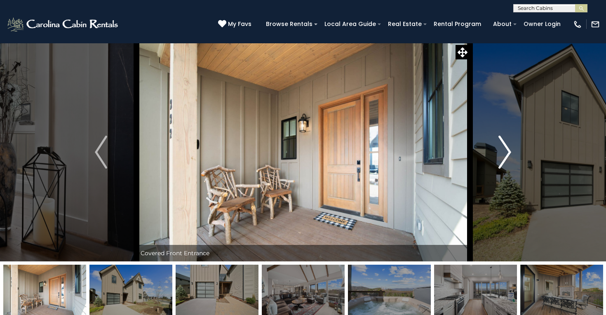
click at [505, 155] on img "Next" at bounding box center [505, 152] width 12 height 33
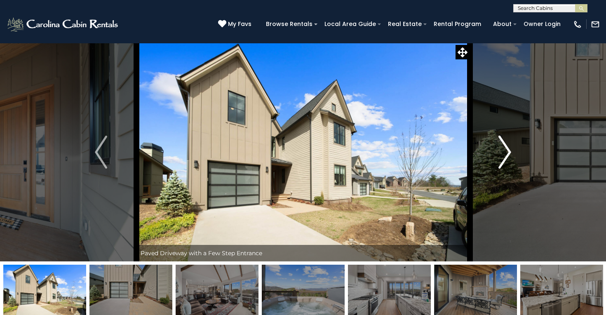
click at [505, 155] on img "Next" at bounding box center [505, 152] width 12 height 33
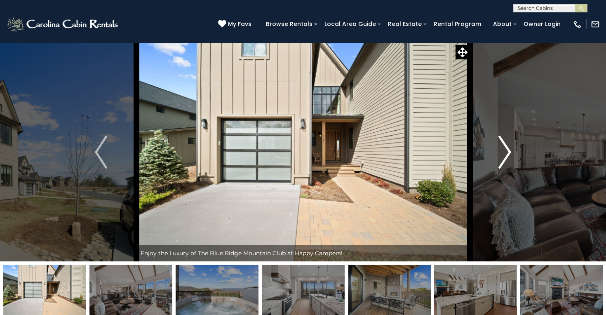
click at [505, 155] on img "Next" at bounding box center [505, 152] width 12 height 33
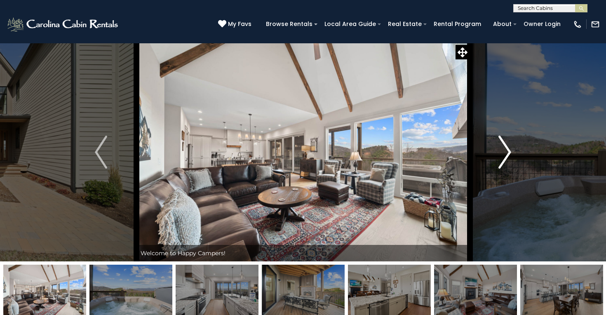
click at [505, 155] on img "Next" at bounding box center [505, 152] width 12 height 33
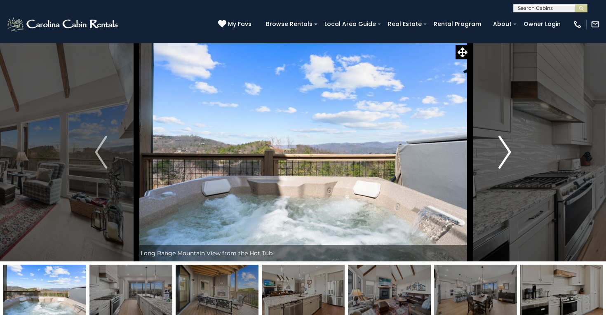
click at [505, 155] on img "Next" at bounding box center [505, 152] width 12 height 33
